Goal: Navigation & Orientation: Find specific page/section

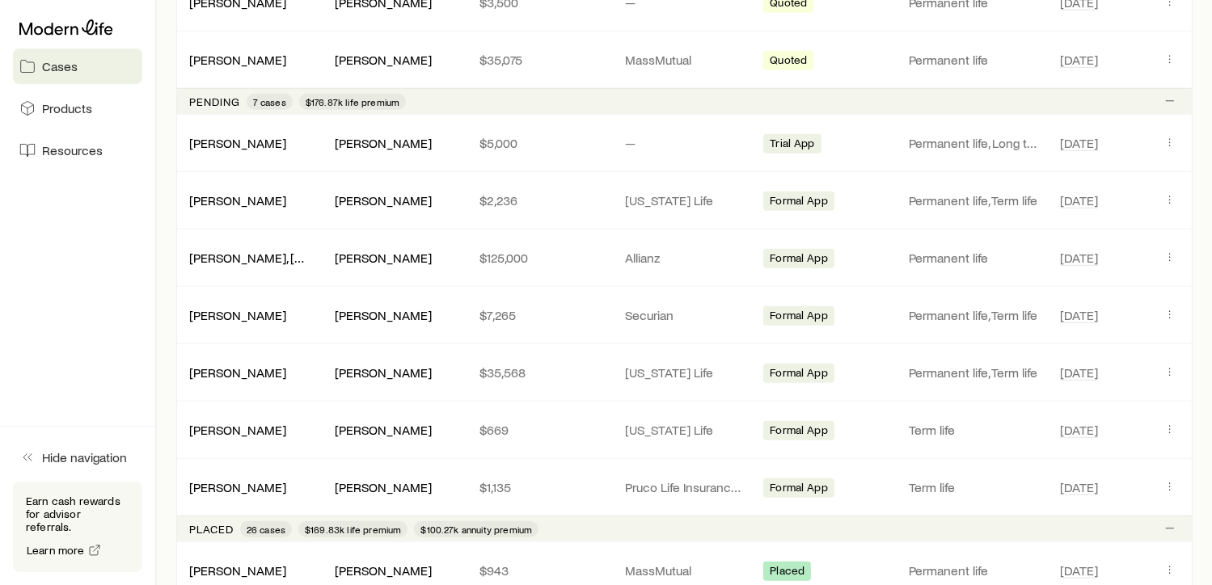
scroll to position [1091, 0]
click at [252, 196] on link "[PERSON_NAME]" at bounding box center [238, 197] width 97 height 15
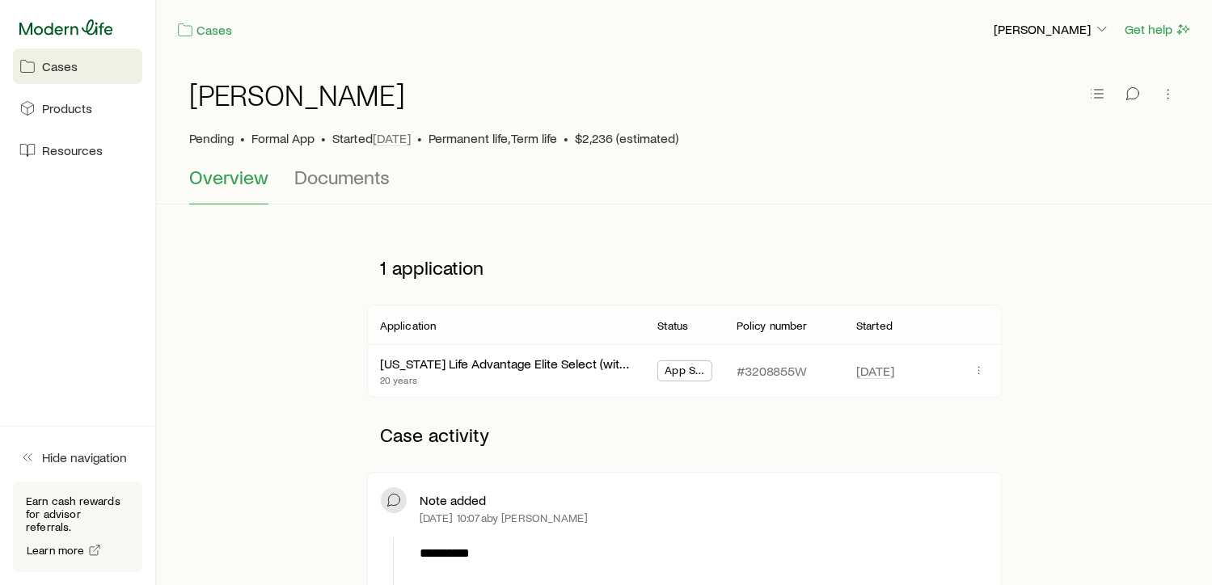
click at [46, 28] on icon at bounding box center [66, 26] width 94 height 15
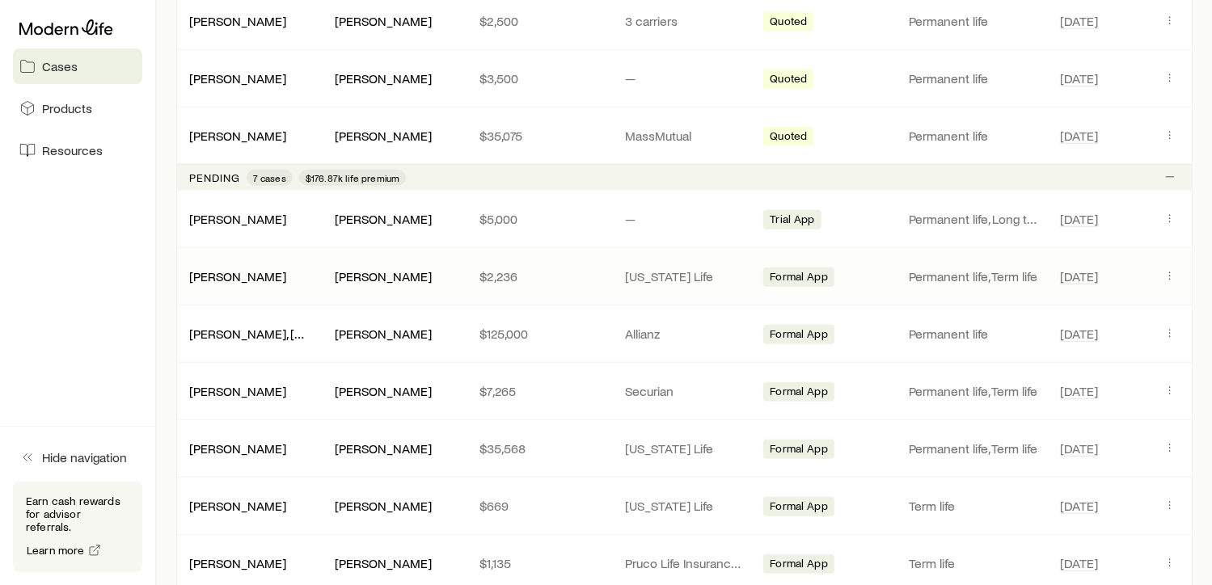
scroll to position [1051, 0]
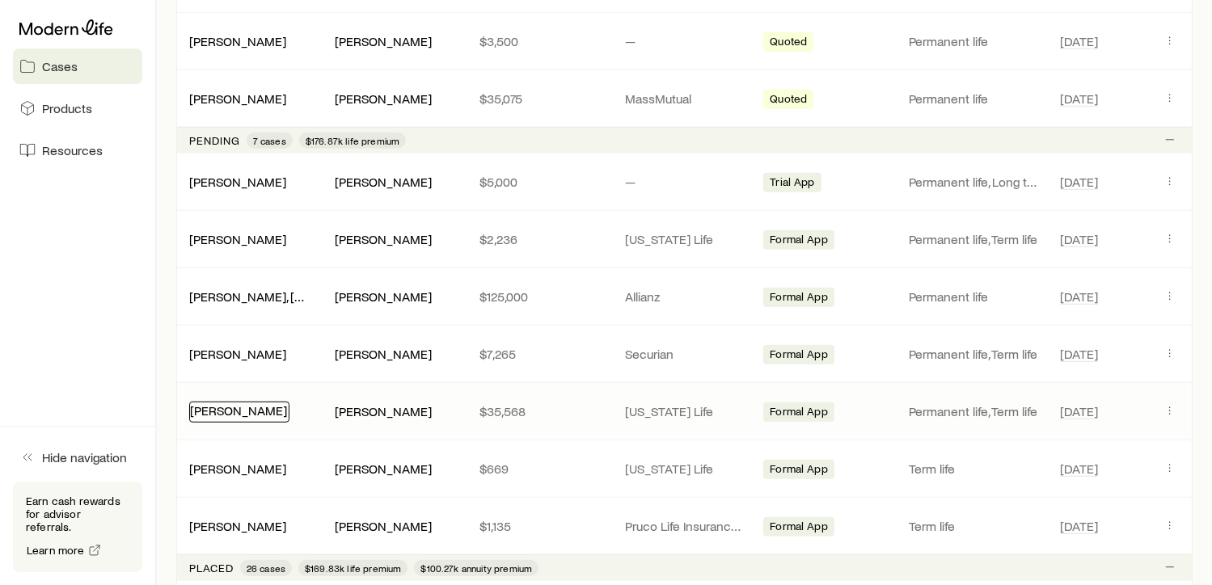
click at [237, 403] on link "[PERSON_NAME]" at bounding box center [238, 410] width 97 height 15
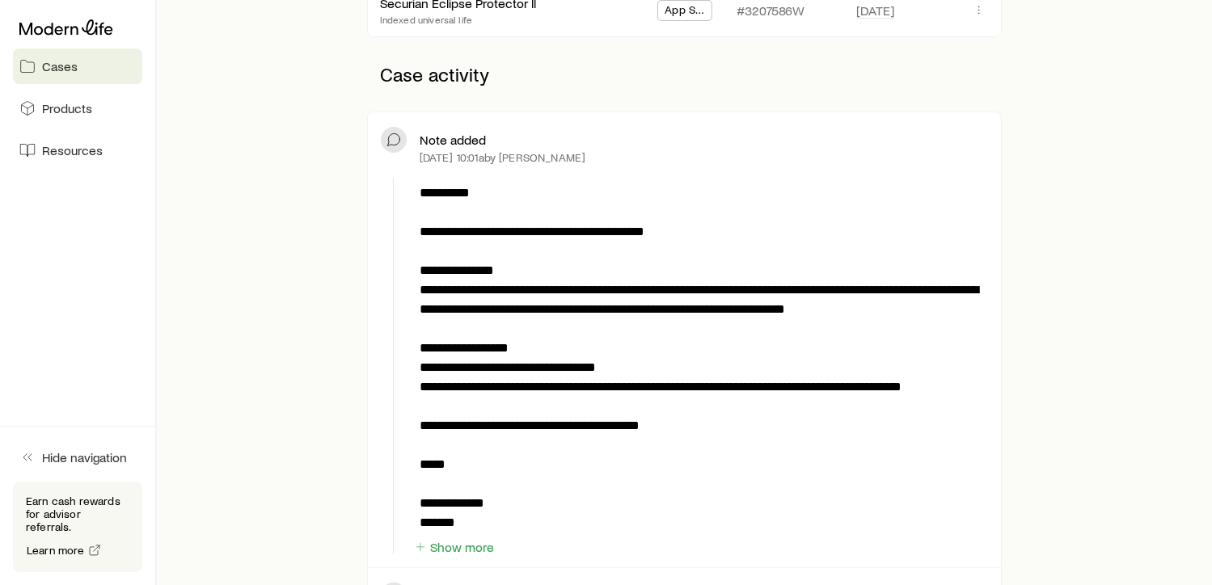
scroll to position [364, 0]
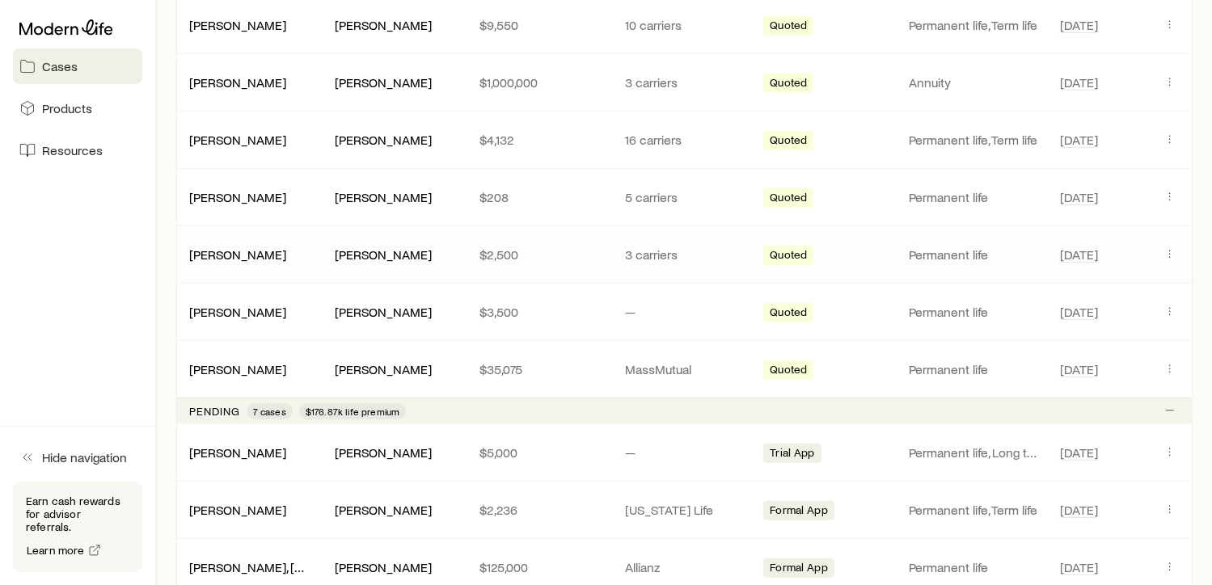
scroll to position [1051, 0]
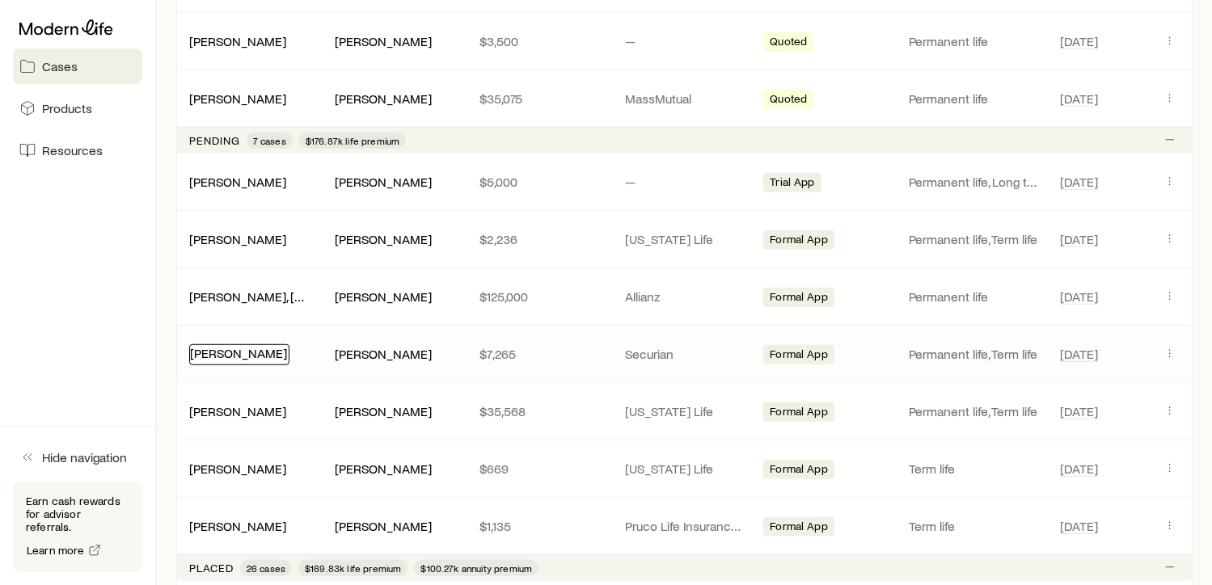
click at [235, 348] on link "[PERSON_NAME]" at bounding box center [238, 352] width 97 height 15
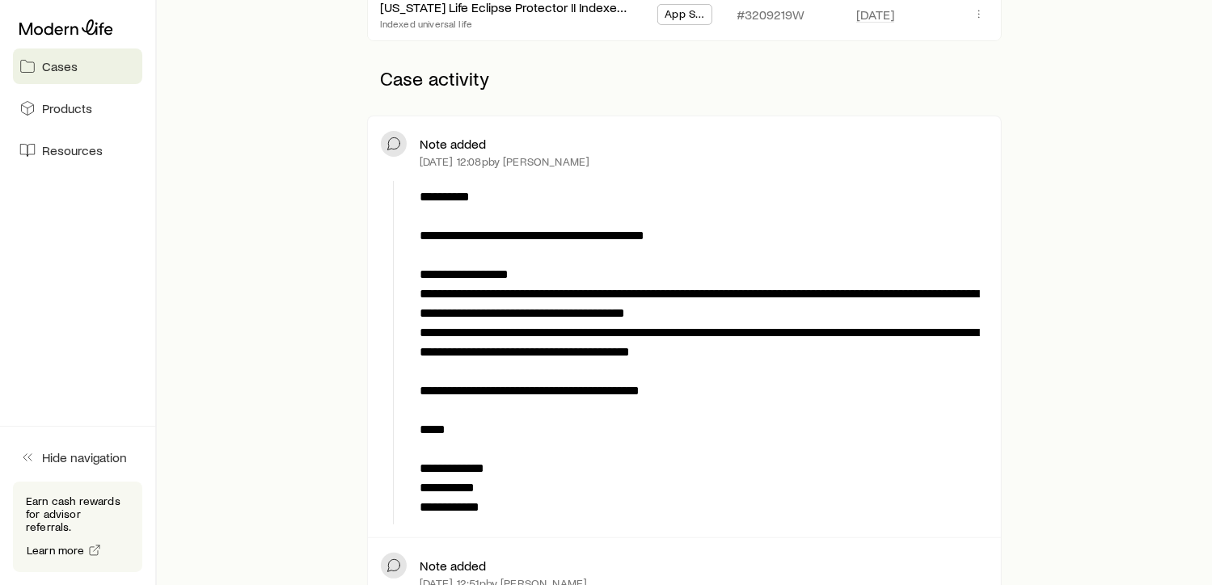
scroll to position [364, 0]
